Goal: Information Seeking & Learning: Learn about a topic

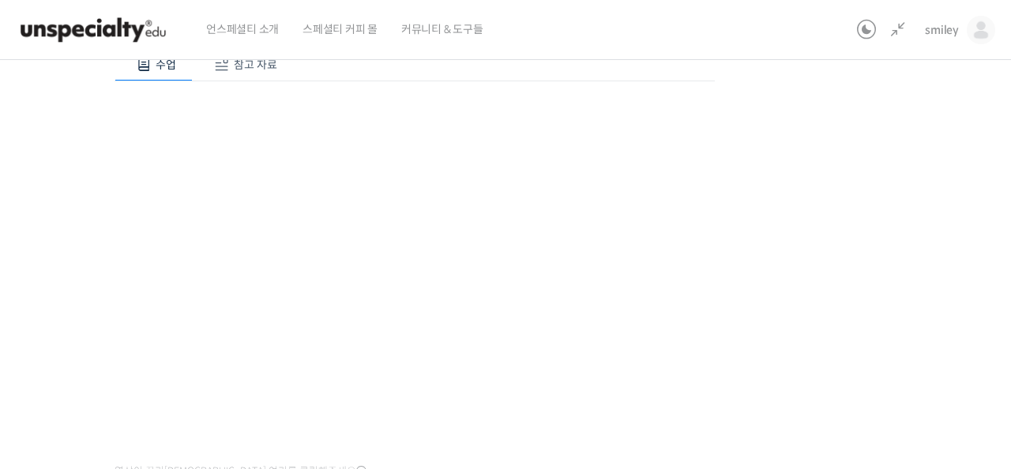
scroll to position [544, 0]
drag, startPoint x: 896, startPoint y: 227, endPoint x: 860, endPoint y: 228, distance: 36.4
click at [896, 227] on div "기초부터 정확히, 브루잉 국가대표의 브루잉 AtoZ 클래스 4강: 로스팅 타입과 가공 방식 진행 중 수업 7 / 23 진행 중 ← 이전 4강:…" at bounding box center [414, 248] width 1051 height 729
click at [799, 225] on div "기초부터 정확히, 브루잉 국가대표의 브루잉 AtoZ 클래스 4강: 로스팅 타입과 가공 방식 진행 중 수업 7 / 23 진행 중 ← 이전 4강:…" at bounding box center [414, 234] width 1051 height 729
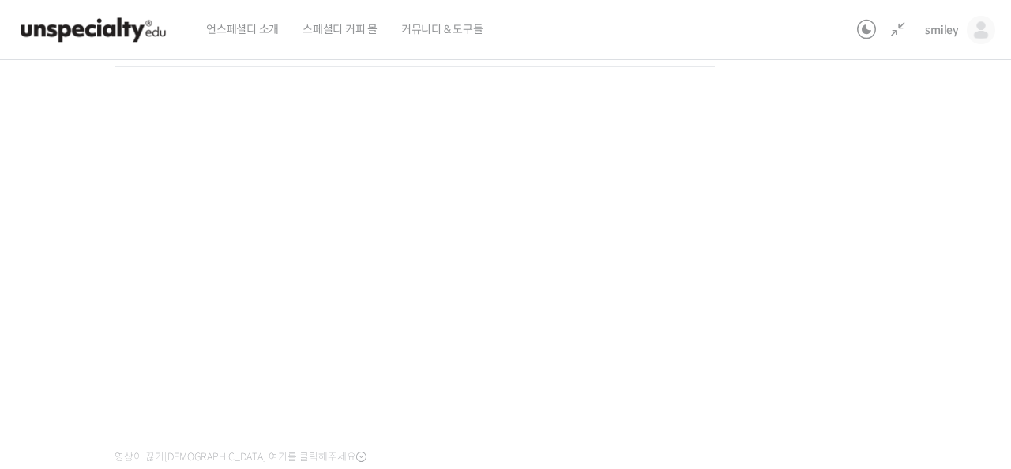
click at [816, 137] on div "기초부터 정확히, 브루잉 국가대표의 브루잉 AtoZ 클래스 4강: 로스팅 타입과 가공 방식 진행 중 수업 7 / 23 진행 중 ← 이전 4강:…" at bounding box center [414, 234] width 1051 height 729
click at [779, 292] on div "기초부터 정확히, 브루잉 국가대표의 브루잉 AtoZ 클래스 4강: 로스팅 타입과 가공 방식 진행 중 수업 7 / 23 진행 중 ← 이전 4강:…" at bounding box center [414, 234] width 1051 height 729
click at [778, 291] on div "기초부터 정확히, 브루잉 국가대표의 브루잉 AtoZ 클래스 4강: 로스팅 타입과 가공 방식 진행 중 수업 7 / 23 진행 중 ← 이전 4강:…" at bounding box center [414, 234] width 1051 height 729
drag, startPoint x: 804, startPoint y: 234, endPoint x: 797, endPoint y: 256, distance: 23.5
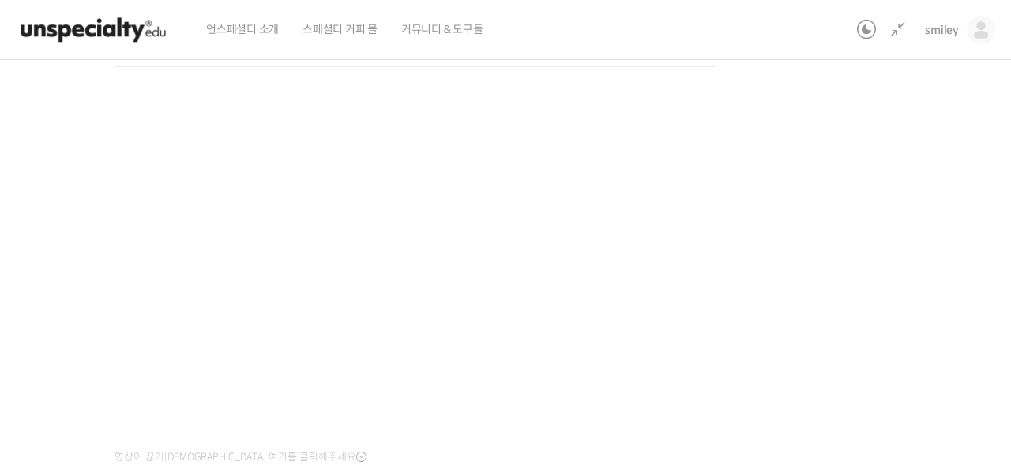
click at [804, 234] on div "기초부터 정확히, 브루잉 국가대표의 브루잉 AtoZ 클래스 4강: 로스팅 타입과 가공 방식 진행 중 수업 7 / 23 진행 중 ← 이전 4강:…" at bounding box center [414, 234] width 1051 height 729
click at [779, 299] on div "기초부터 정확히, 브루잉 국가대표의 브루잉 AtoZ 클래스 4강: 로스팅 타입과 가공 방식 진행 중 수업 7 / 23 진행 중 ← 이전 4강:…" at bounding box center [414, 234] width 1051 height 729
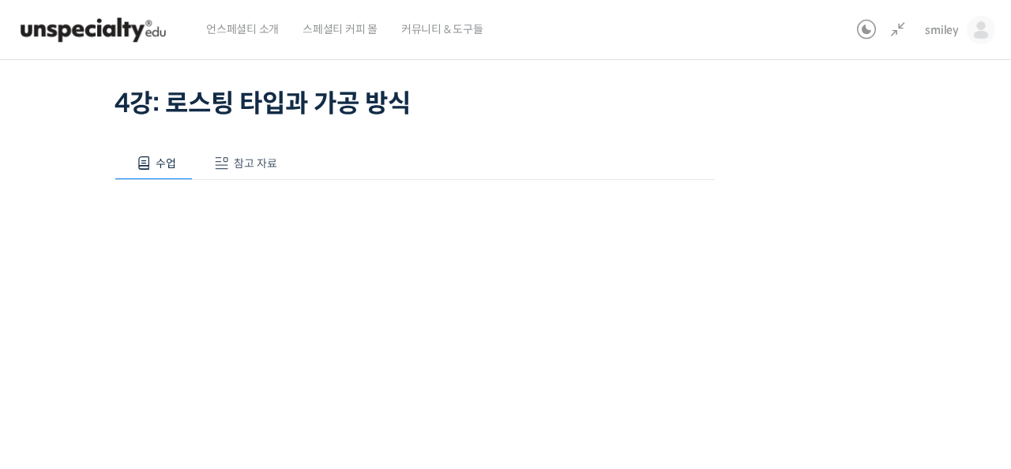
scroll to position [90, 0]
click at [895, 31] on icon at bounding box center [898, 30] width 19 height 19
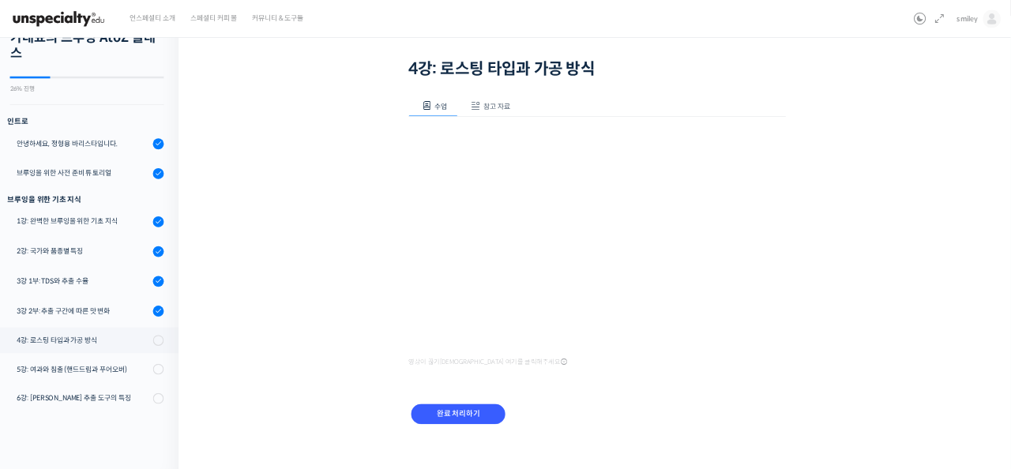
scroll to position [84, 0]
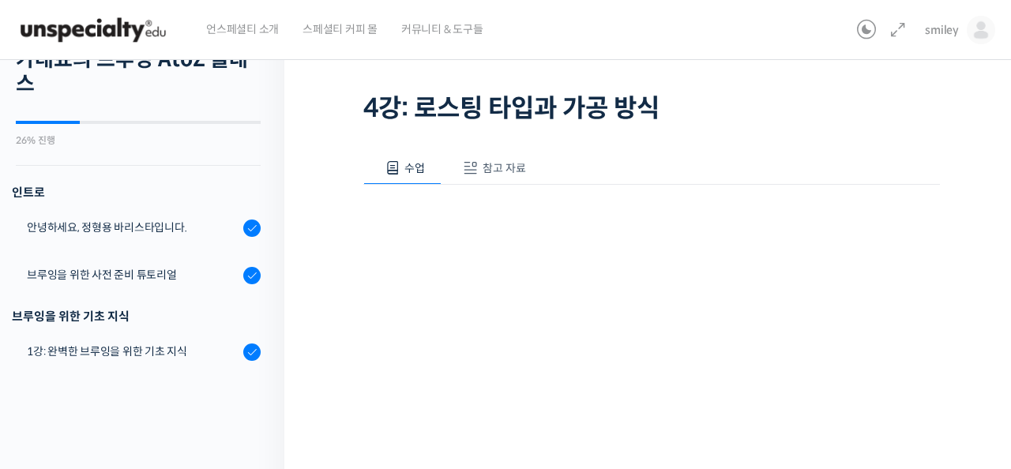
click at [903, 28] on icon at bounding box center [898, 30] width 19 height 19
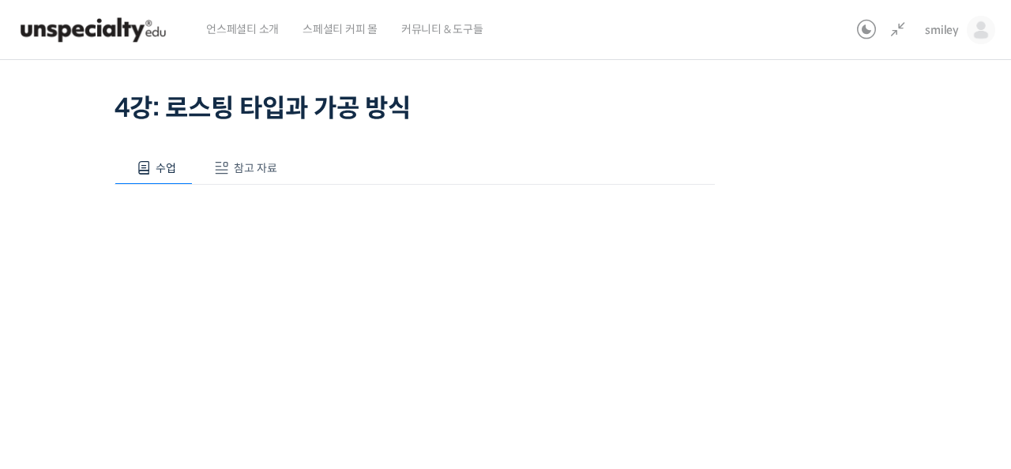
click at [774, 244] on div "기초부터 정확히, 브루잉 국가대표의 브루잉 AtoZ 클래스 4강: 로스팅 타입과 가공 방식 진행 중 수업 7 / 23 진행 중 ← 이전 4강:…" at bounding box center [414, 351] width 1051 height 729
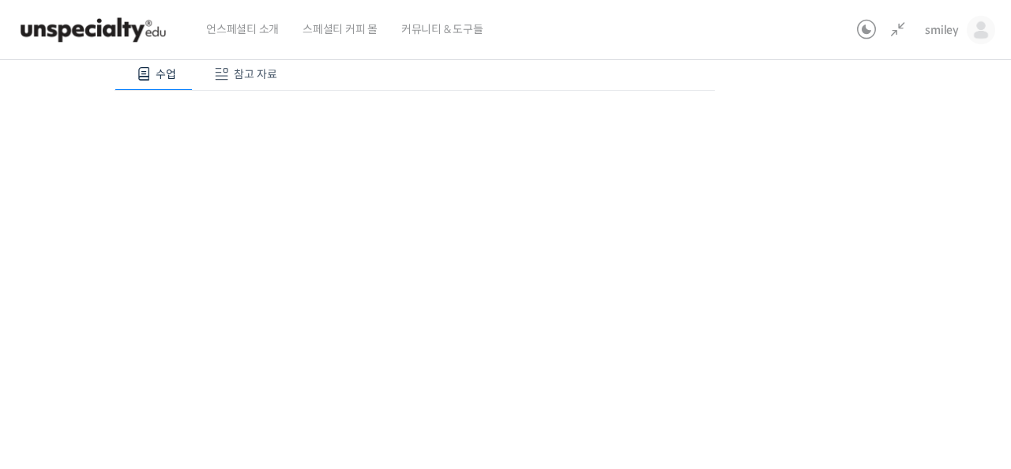
click at [770, 256] on div "기초부터 정확히, 브루잉 국가대표의 브루잉 AtoZ 클래스 4강: 로스팅 타입과 가공 방식 진행 중 수업 7 / 23 진행 중 ← 이전 4강:…" at bounding box center [414, 257] width 1051 height 729
click at [817, 262] on div "기초부터 정확히, 브루잉 국가대표의 브루잉 AtoZ 클래스 4강: 로스팅 타입과 가공 방식 진행 중 수업 7 / 23 진행 중 ← 이전 4강:…" at bounding box center [414, 215] width 1051 height 729
click at [827, 266] on div "기초부터 정확히, 브루잉 국가대표의 브루잉 AtoZ 클래스 4강: 로스팅 타입과 가공 방식 진행 중 수업 7 / 23 진행 중 ← 이전 4강:…" at bounding box center [414, 215] width 1051 height 729
click at [883, 255] on div "기초부터 정확히, 브루잉 국가대표의 브루잉 AtoZ 클래스 4강: 로스팅 타입과 가공 방식 진행 중 수업 7 / 23 진행 중 ← 이전 4강:…" at bounding box center [414, 215] width 1051 height 729
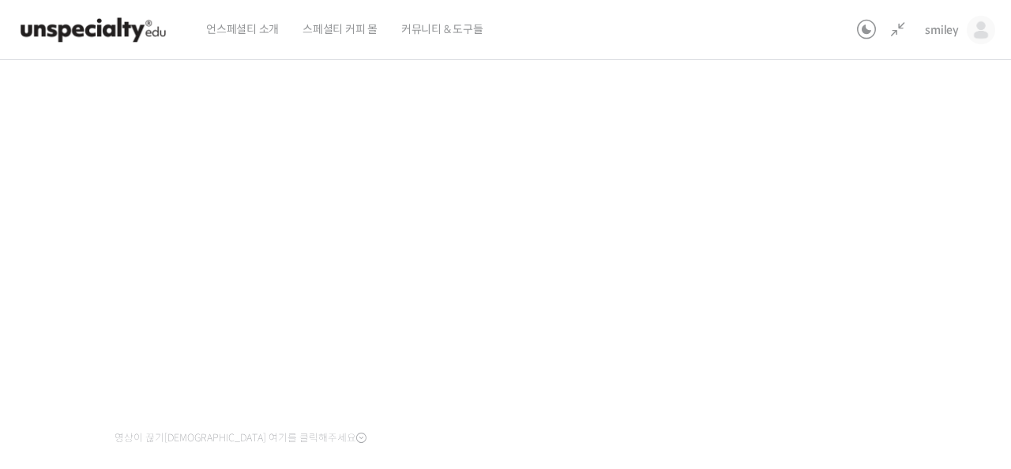
click at [858, 163] on div "기초부터 정확히, 브루잉 국가대표의 브루잉 AtoZ 클래스 4강: 로스팅 타입과 가공 방식 진행 중 수업 7 / 23 진행 중 ← 이전 4강:…" at bounding box center [414, 215] width 1051 height 729
click at [857, 238] on div "기초부터 정확히, 브루잉 국가대표의 브루잉 AtoZ 클래스 4강: 로스팅 타입과 가공 방식 진행 중 수업 7 / 23 진행 중 ← 이전 4강:…" at bounding box center [414, 215] width 1051 height 729
click at [847, 356] on div "기초부터 정확히, 브루잉 국가대표의 브루잉 AtoZ 클래스 4강: 로스팅 타입과 가공 방식 진행 중 수업 7 / 23 진행 중 ← 이전 4강:…" at bounding box center [414, 215] width 1051 height 729
click at [848, 333] on div "기초부터 정확히, 브루잉 국가대표의 브루잉 AtoZ 클래스 4강: 로스팅 타입과 가공 방식 진행 중 수업 7 / 23 진행 중 ← 이전 4강:…" at bounding box center [414, 215] width 1051 height 729
click at [897, 262] on div "기초부터 정확히, 브루잉 국가대표의 브루잉 AtoZ 클래스 4강: 로스팅 타입과 가공 방식 진행 중 수업 7 / 23 진행 중 ← 이전 4강:…" at bounding box center [414, 215] width 1051 height 729
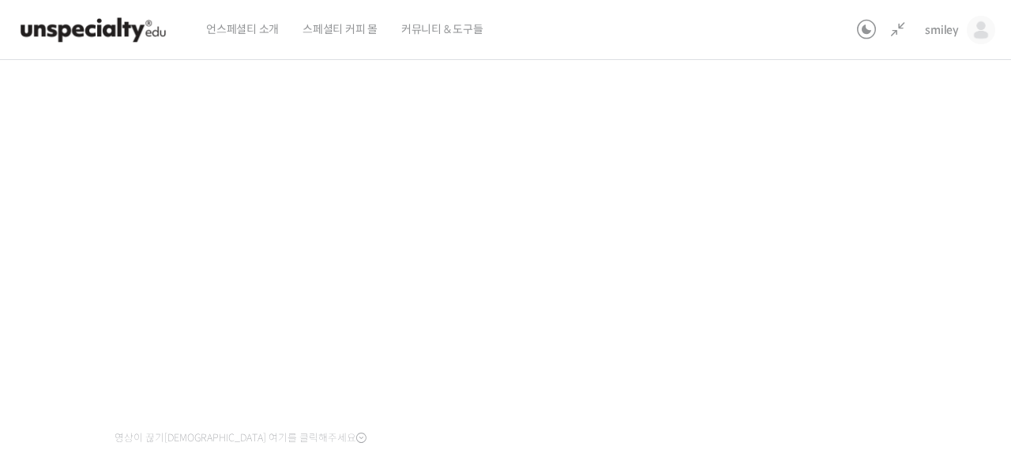
click at [880, 305] on div "기초부터 정확히, 브루잉 국가대표의 브루잉 AtoZ 클래스 4강: 로스팅 타입과 가공 방식 진행 중 수업 7 / 23 진행 중 ← 이전 4강:…" at bounding box center [414, 215] width 1051 height 729
click at [880, 304] on div "기초부터 정확히, 브루잉 국가대표의 브루잉 AtoZ 클래스 4강: 로스팅 타입과 가공 방식 진행 중 수업 7 / 23 진행 중 ← 이전 4강:…" at bounding box center [414, 215] width 1051 height 729
click at [911, 315] on div "기초부터 정확히, 브루잉 국가대표의 브루잉 AtoZ 클래스 4강: 로스팅 타입과 가공 방식 진행 중 수업 7 / 23 진행 중 ← 이전 4강:…" at bounding box center [414, 215] width 1051 height 729
click at [773, 281] on div "기초부터 정확히, 브루잉 국가대표의 브루잉 AtoZ 클래스 4강: 로스팅 타입과 가공 방식 진행 중 수업 7 / 23 진행 중 ← 이전 4강:…" at bounding box center [414, 215] width 1051 height 729
click at [886, 379] on div "기초부터 정확히, 브루잉 국가대표의 브루잉 AtoZ 클래스 4강: 로스팅 타입과 가공 방식 진행 중 수업 7 / 23 진행 중 ← 이전 4강:…" at bounding box center [414, 215] width 1051 height 729
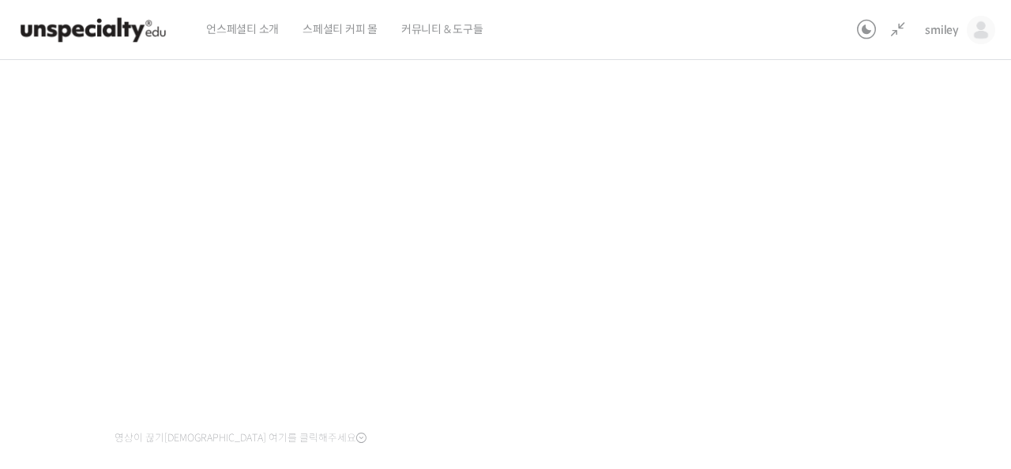
click at [802, 353] on div "기초부터 정확히, 브루잉 국가대표의 브루잉 AtoZ 클래스 4강: 로스팅 타입과 가공 방식 진행 중 수업 7 / 23 진행 중 ← 이전 4강:…" at bounding box center [414, 215] width 1051 height 729
click at [803, 352] on div "기초부터 정확히, 브루잉 국가대표의 브루잉 AtoZ 클래스 4강: 로스팅 타입과 가공 방식 진행 중 수업 7 / 23 진행 중 ← 이전 4강:…" at bounding box center [414, 215] width 1051 height 729
click at [801, 224] on div "기초부터 정확히, 브루잉 국가대표의 브루잉 AtoZ 클래스 4강: 로스팅 타입과 가공 방식 진행 중 수업 7 / 23 진행 중 ← 이전 4강:…" at bounding box center [414, 215] width 1051 height 729
click at [775, 237] on div "기초부터 정확히, 브루잉 국가대표의 브루잉 AtoZ 클래스 4강: 로스팅 타입과 가공 방식 진행 중 수업 7 / 23 진행 중 ← 이전 4강:…" at bounding box center [414, 215] width 1051 height 729
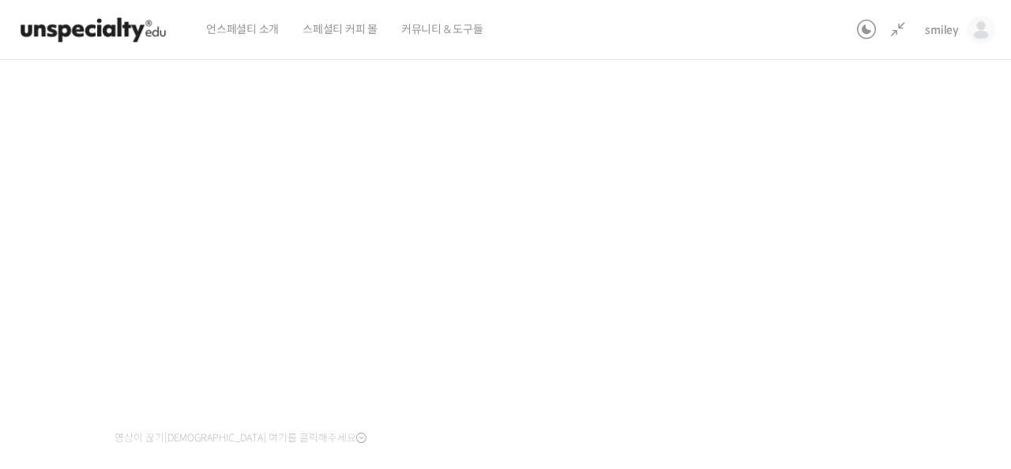
click at [775, 237] on div "기초부터 정확히, 브루잉 국가대표의 브루잉 AtoZ 클래스 4강: 로스팅 타입과 가공 방식 진행 중 수업 7 / 23 진행 중 ← 이전 4강:…" at bounding box center [414, 215] width 1051 height 729
click at [851, 266] on div "기초부터 정확히, 브루잉 국가대표의 브루잉 AtoZ 클래스 4강: 로스팅 타입과 가공 방식 진행 중 수업 7 / 23 진행 중 ← 이전 4강:…" at bounding box center [414, 215] width 1051 height 729
drag, startPoint x: 851, startPoint y: 266, endPoint x: 838, endPoint y: 264, distance: 12.9
click at [851, 266] on div "기초부터 정확히, 브루잉 국가대표의 브루잉 AtoZ 클래스 4강: 로스팅 타입과 가공 방식 진행 중 수업 7 / 23 진행 중 ← 이전 4강:…" at bounding box center [414, 215] width 1051 height 729
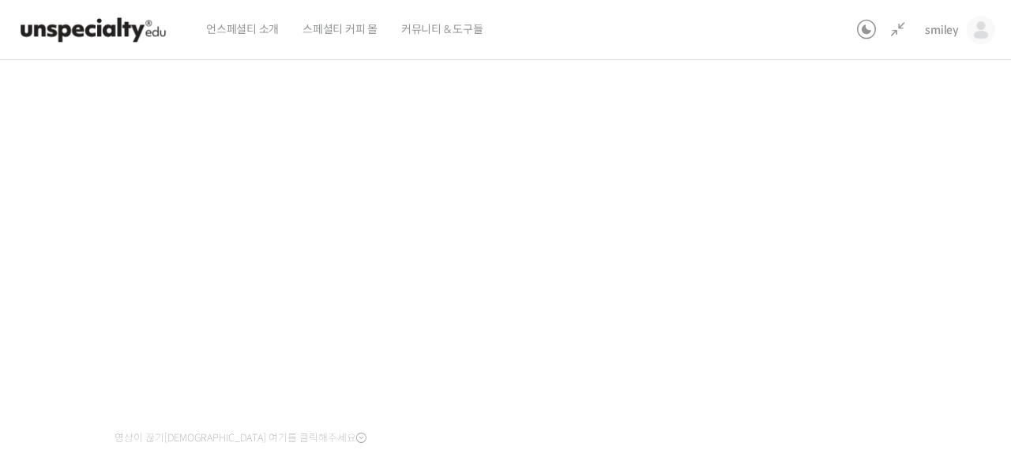
click at [821, 273] on div "기초부터 정확히, 브루잉 국가대표의 브루잉 AtoZ 클래스 4강: 로스팅 타입과 가공 방식 진행 중 수업 7 / 23 진행 중 ← 이전 4강:…" at bounding box center [414, 215] width 1051 height 729
click at [839, 279] on div "기초부터 정확히, 브루잉 국가대표의 브루잉 AtoZ 클래스 4강: 로스팅 타입과 가공 방식 진행 중 수업 7 / 23 진행 중 ← 이전 4강:…" at bounding box center [414, 215] width 1051 height 729
click at [805, 271] on div "기초부터 정확히, 브루잉 국가대표의 브루잉 AtoZ 클래스 4강: 로스팅 타입과 가공 방식 진행 중 수업 7 / 23 진행 중 ← 이전 4강:…" at bounding box center [414, 215] width 1051 height 729
click at [832, 292] on div "기초부터 정확히, 브루잉 국가대표의 브루잉 AtoZ 클래스 4강: 로스팅 타입과 가공 방식 진행 중 수업 7 / 23 진행 중 ← 이전 4강:…" at bounding box center [414, 215] width 1051 height 729
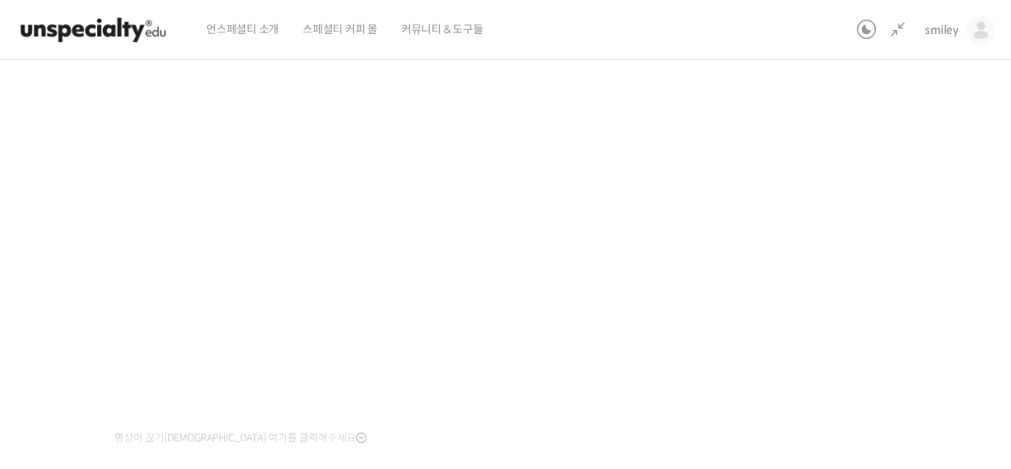
click at [978, 305] on div "기초부터 정확히, 브루잉 국가대표의 브루잉 AtoZ 클래스 4강: 로스팅 타입과 가공 방식 진행 중 수업 7 / 23 진행 중 ← 이전 4강:…" at bounding box center [414, 219] width 1209 height 785
click at [923, 325] on div "기초부터 정확히, 브루잉 국가대표의 브루잉 AtoZ 클래스 4강: 로스팅 타입과 가공 방식 진행 중 수업 7 / 23 진행 중 ← 이전 4강:…" at bounding box center [414, 215] width 1051 height 729
click at [922, 325] on div "기초부터 정확히, 브루잉 국가대표의 브루잉 AtoZ 클래스 4강: 로스팅 타입과 가공 방식 진행 중 수업 7 / 23 진행 중 ← 이전 4강:…" at bounding box center [414, 215] width 1051 height 729
click at [867, 234] on div "기초부터 정확히, 브루잉 국가대표의 브루잉 AtoZ 클래스 4강: 로스팅 타입과 가공 방식 진행 중 수업 7 / 23 진행 중 ← 이전 4강:…" at bounding box center [414, 215] width 1051 height 729
click at [842, 245] on div "기초부터 정확히, 브루잉 국가대표의 브루잉 AtoZ 클래스 4강: 로스팅 타입과 가공 방식 진행 중 수업 7 / 23 진행 중 ← 이전 4강:…" at bounding box center [414, 215] width 1051 height 729
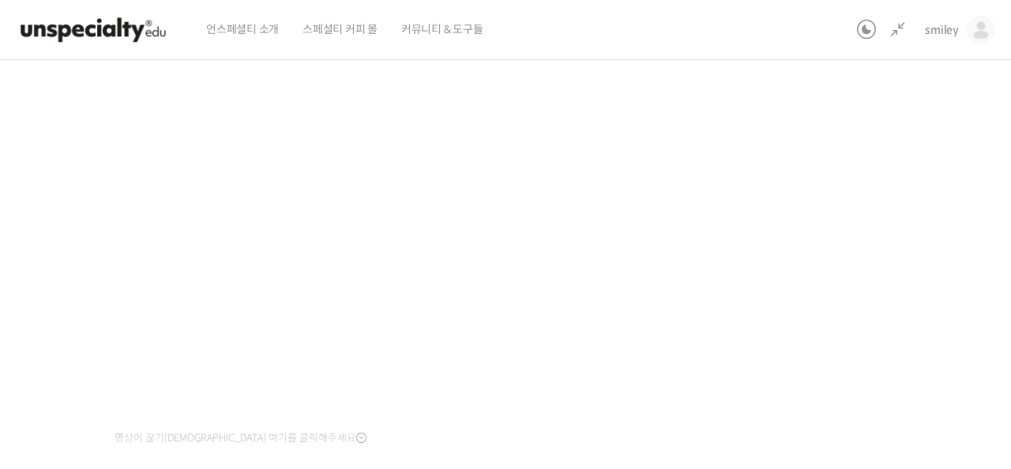
scroll to position [361, 0]
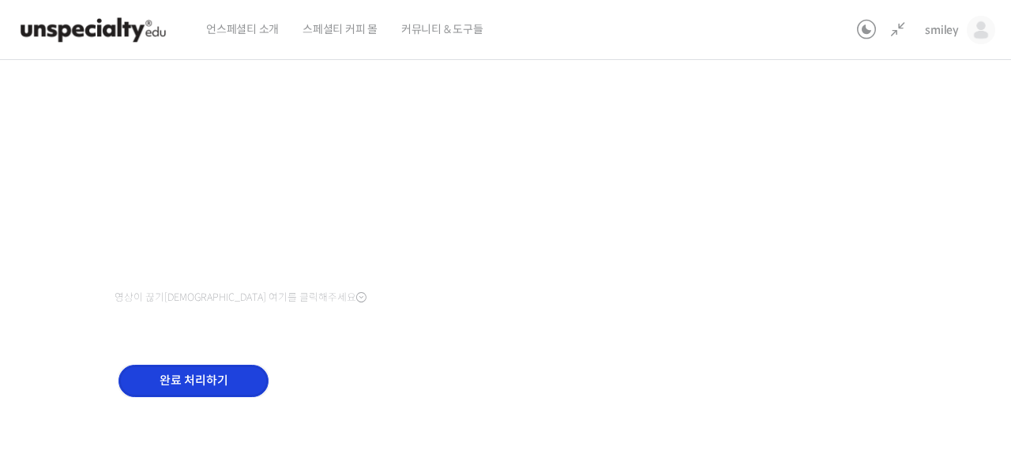
click at [178, 366] on input "완료 처리하기" at bounding box center [194, 381] width 150 height 32
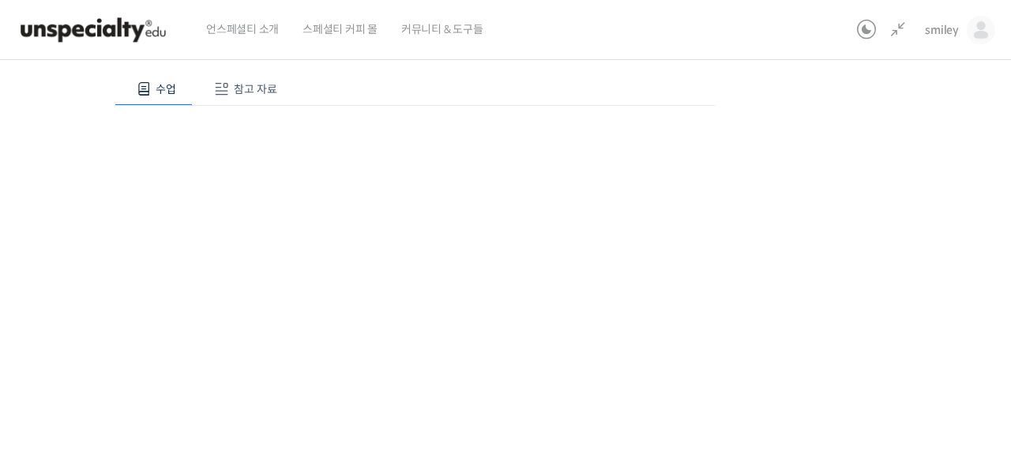
scroll to position [168, 0]
